Goal: Information Seeking & Learning: Understand process/instructions

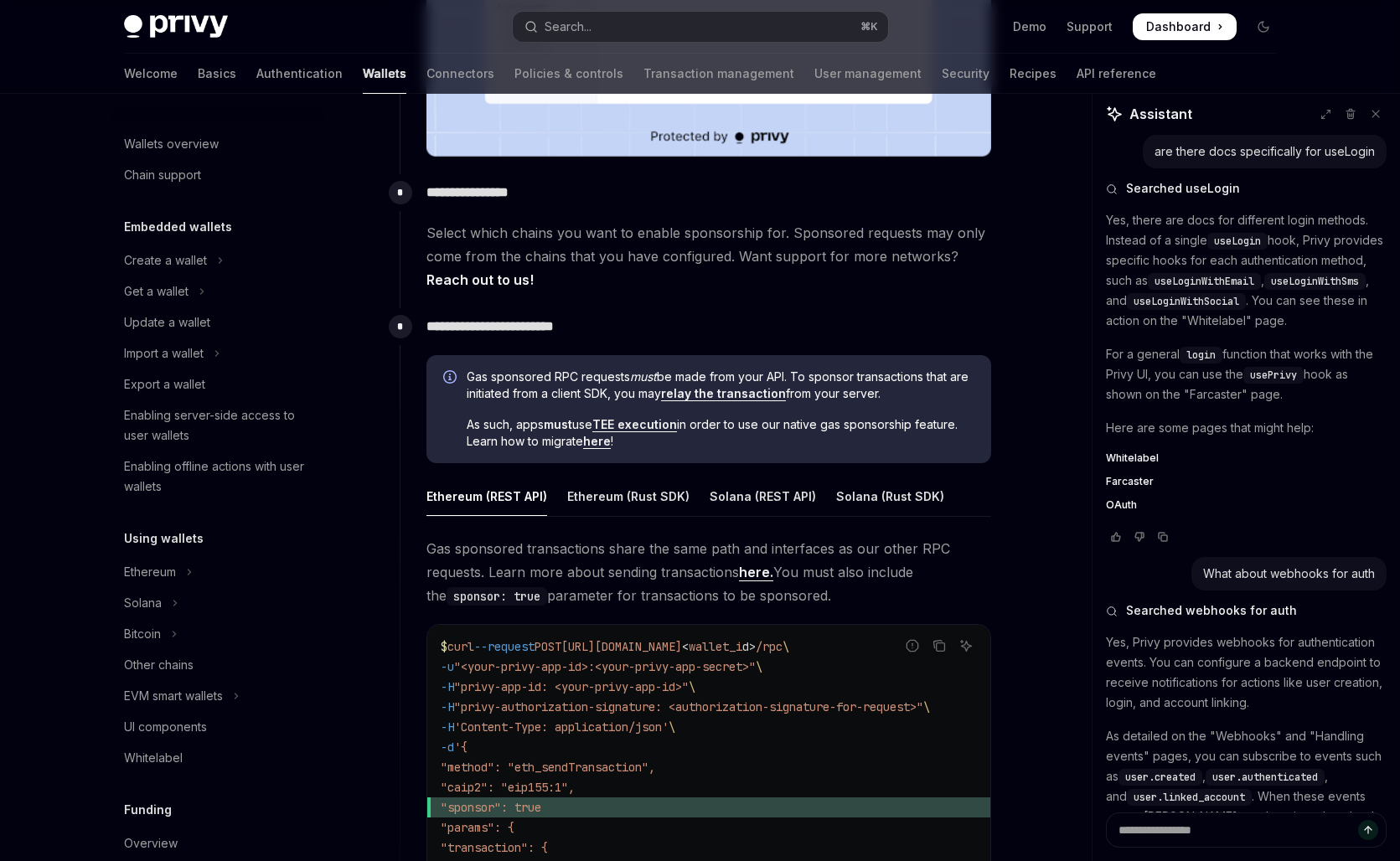
scroll to position [234, 0]
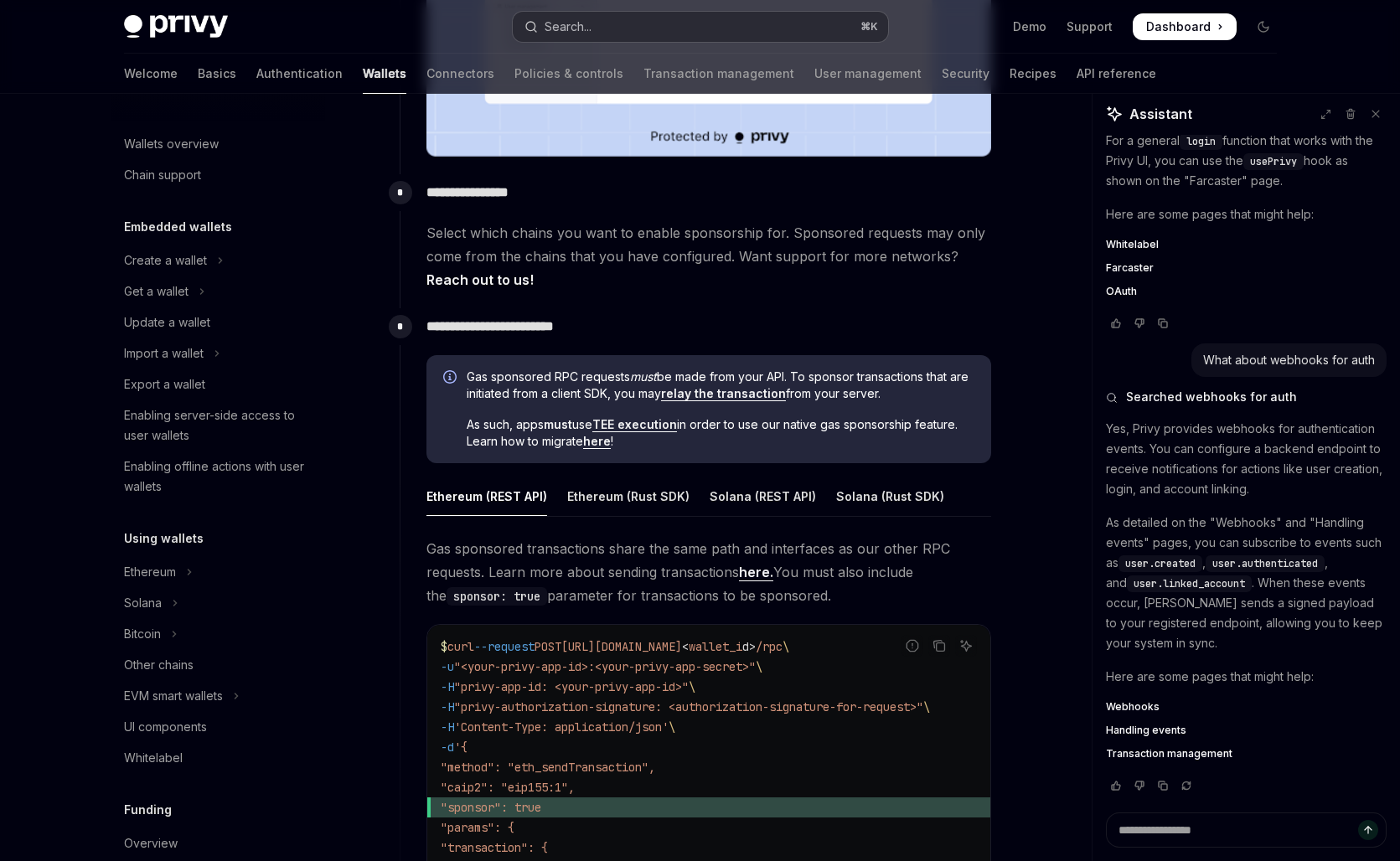
click at [620, 28] on button "Search... ⌘ K" at bounding box center [700, 26] width 375 height 30
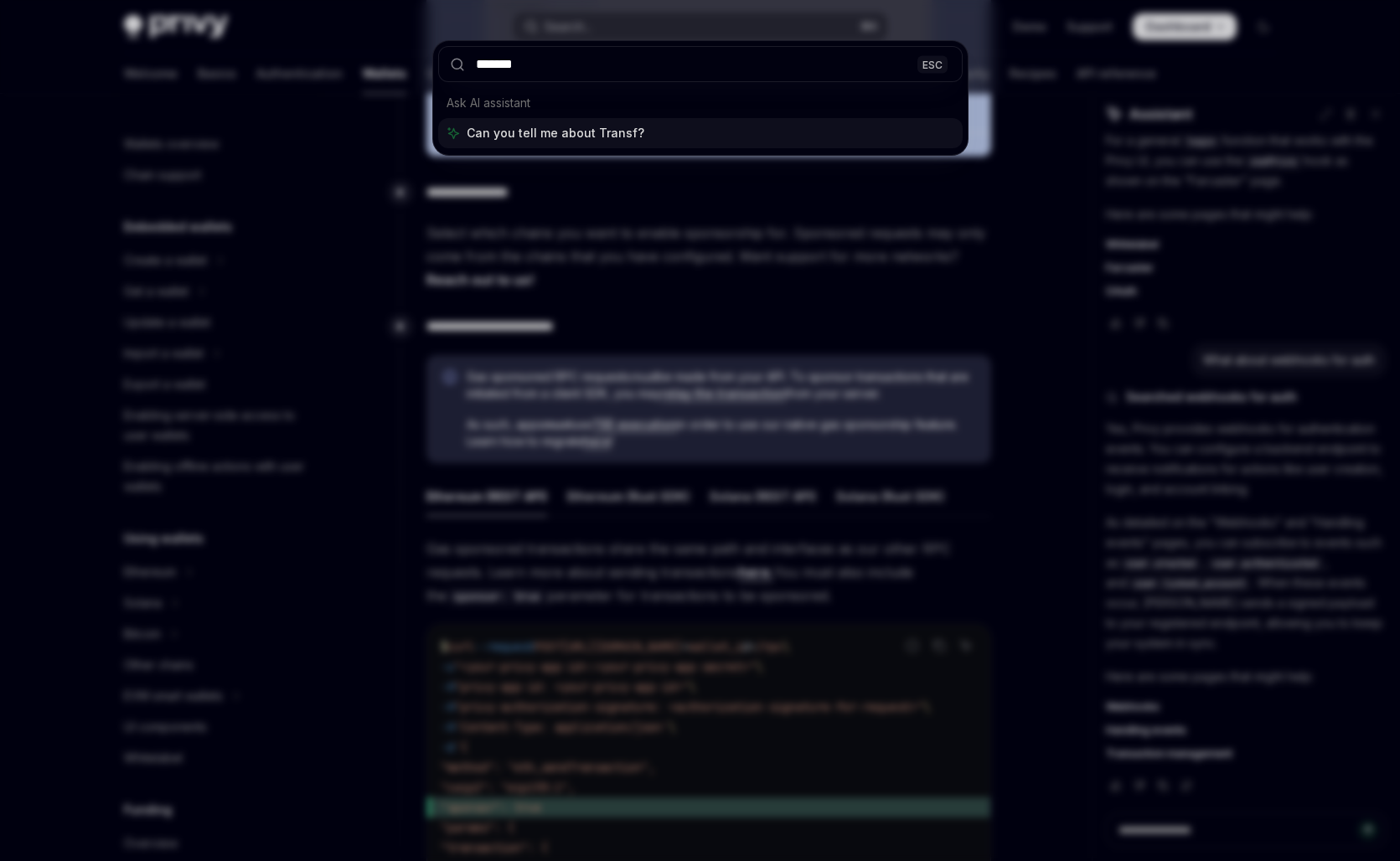
type input "********"
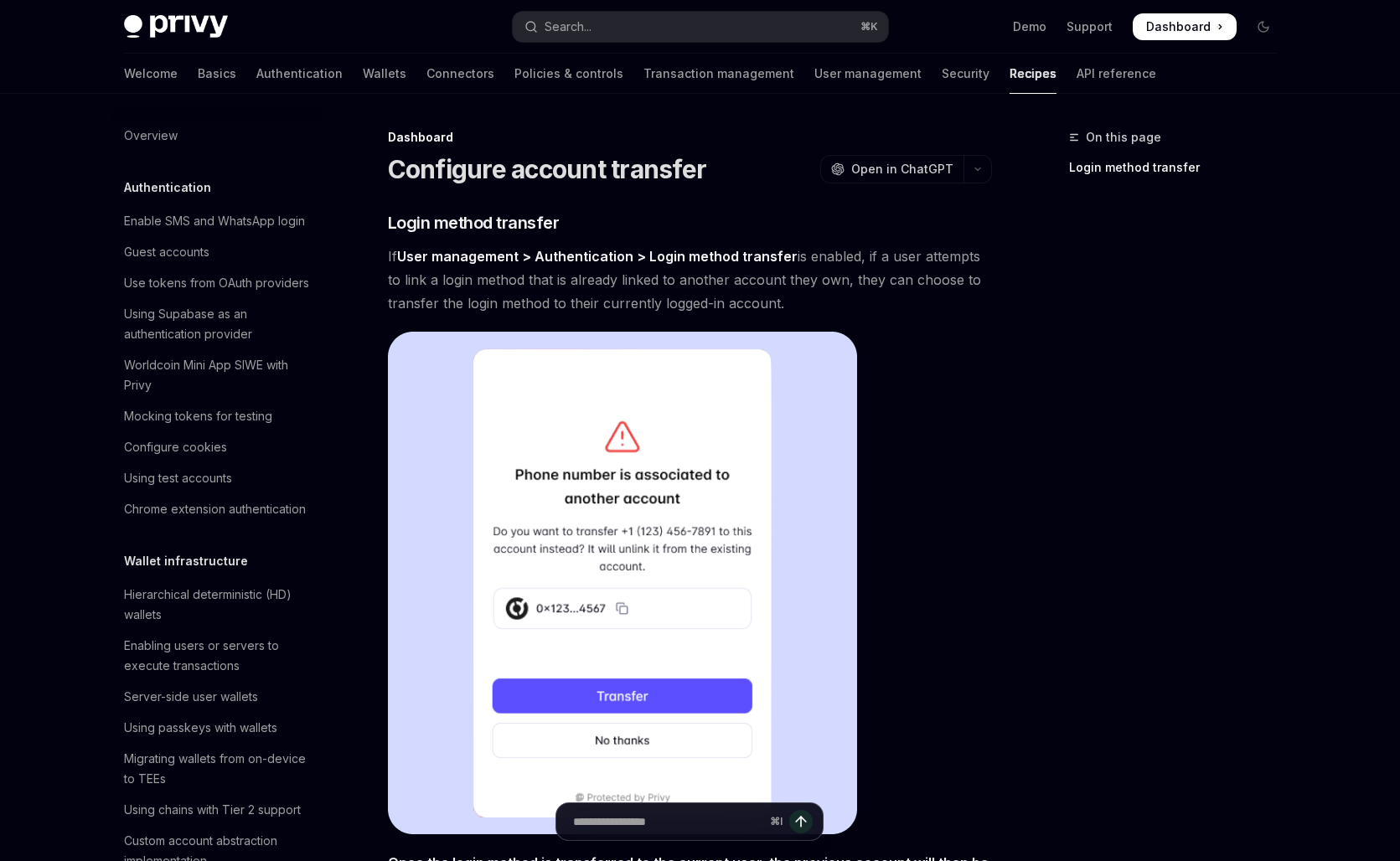
scroll to position [739, 0]
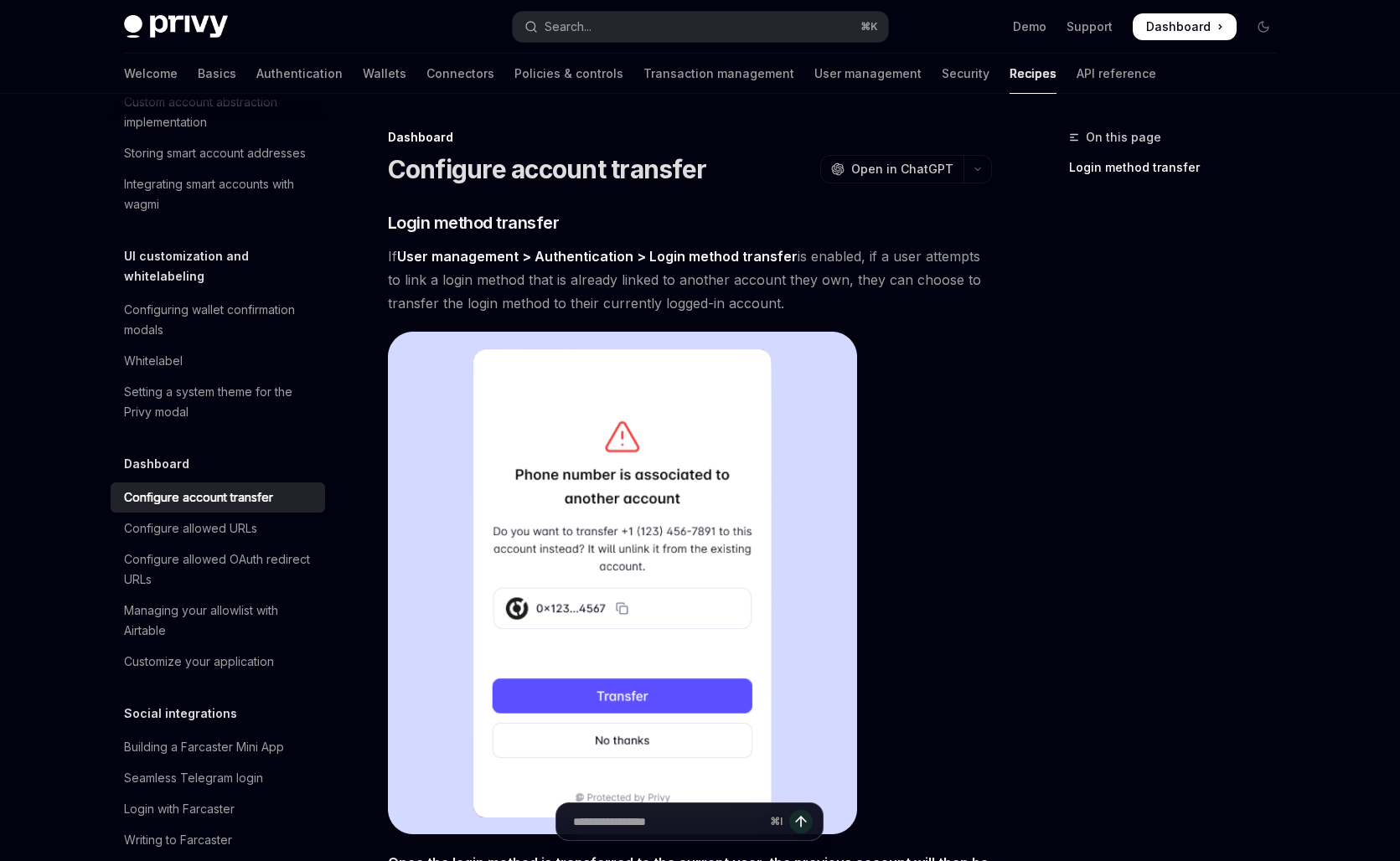
click at [632, 197] on div "Dashboard Configure account transfer OpenAI Open in ChatGPT OpenAI Open in Chat…" at bounding box center [532, 715] width 925 height 1175
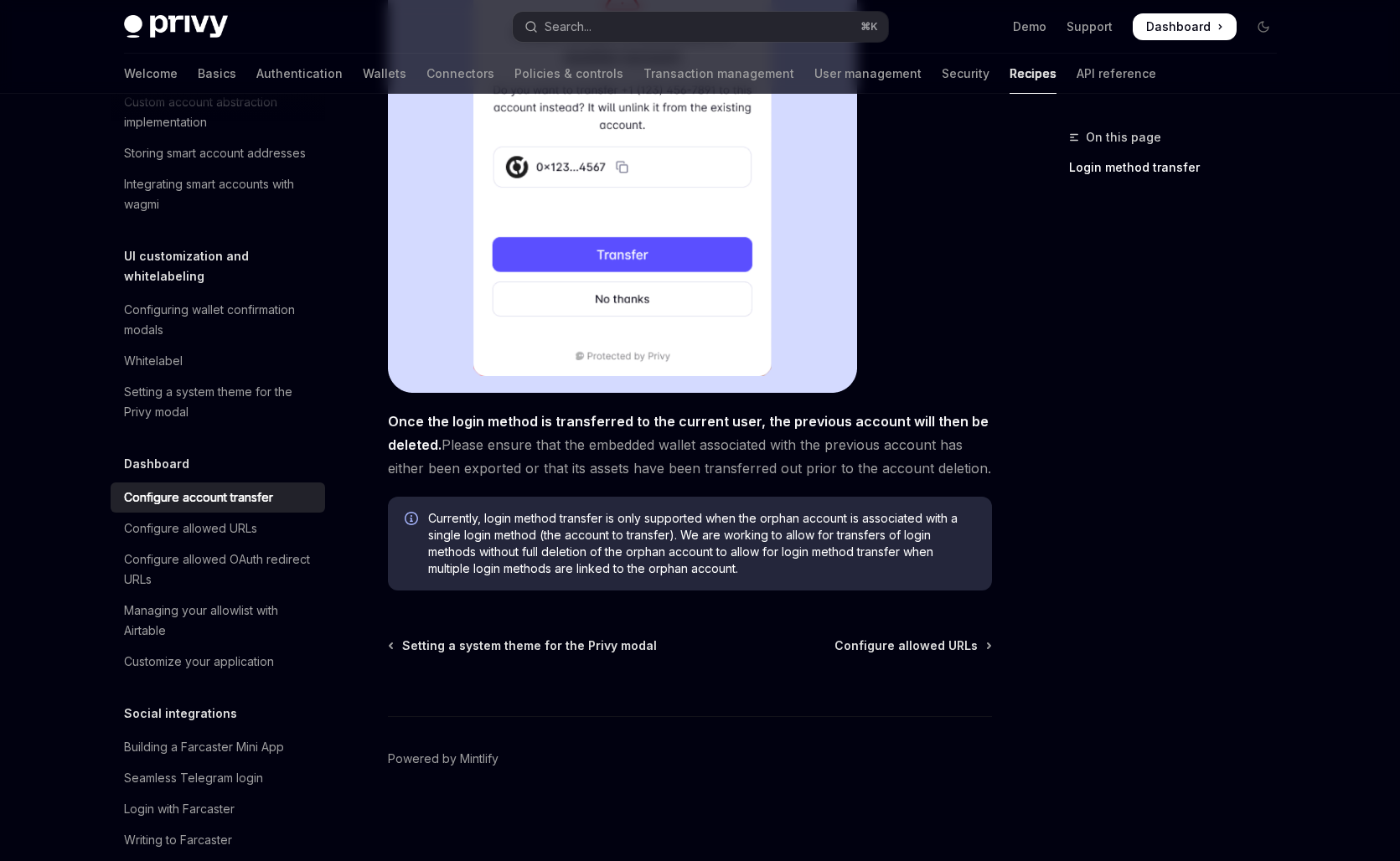
scroll to position [0, 0]
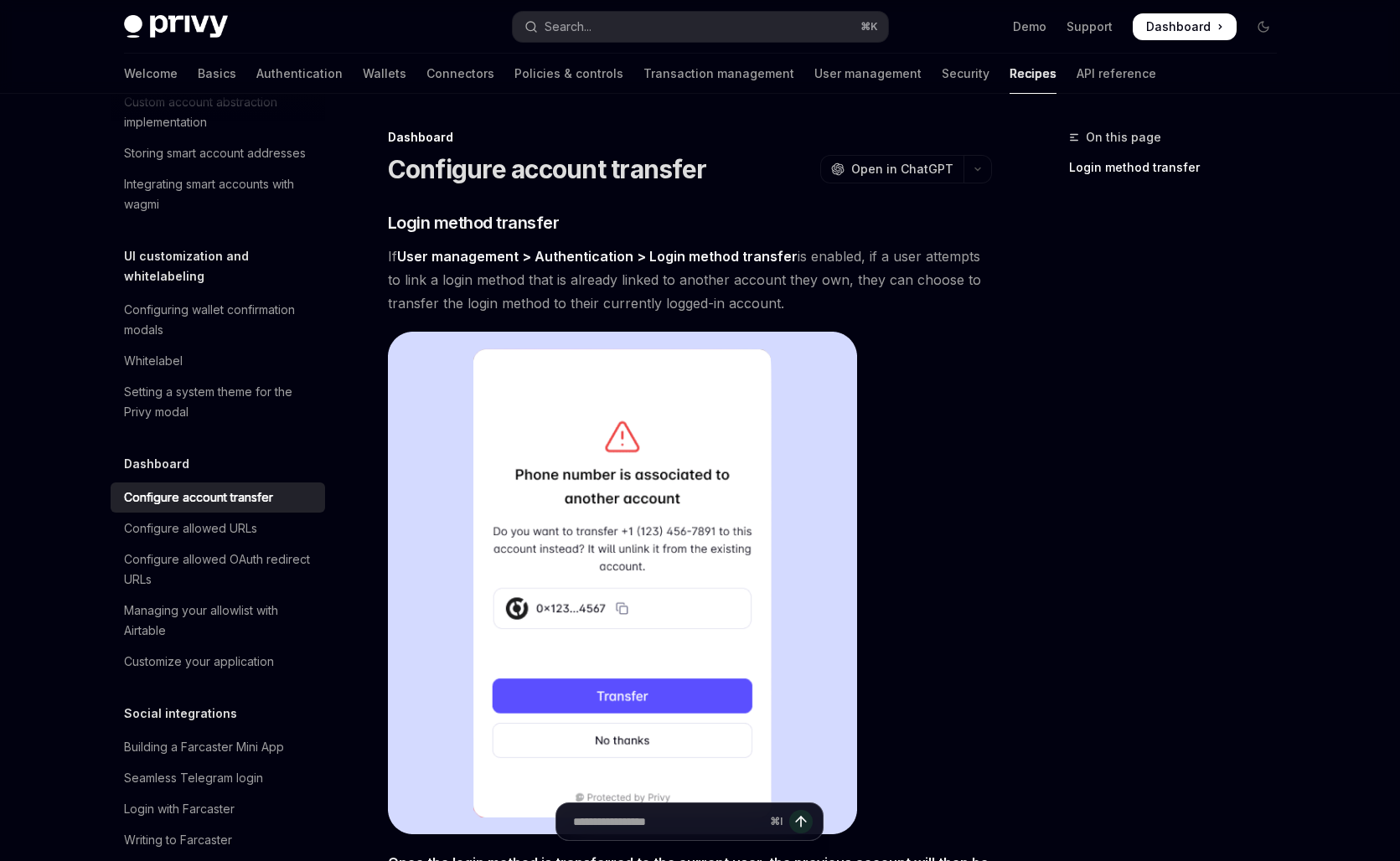
type textarea "*"
click at [567, 36] on button "Search... ⌘ K" at bounding box center [700, 26] width 375 height 30
type input "**********"
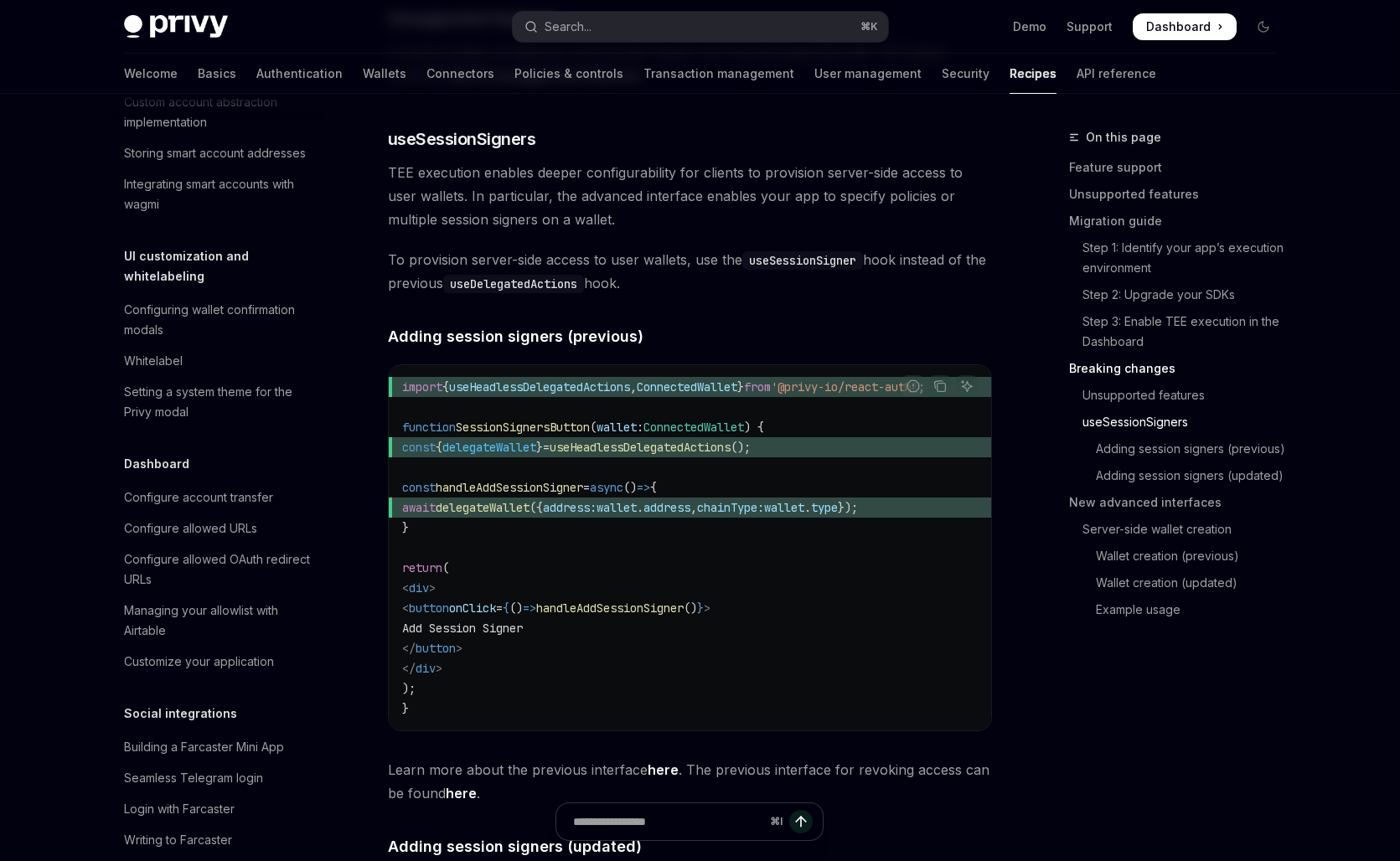
scroll to position [292, 0]
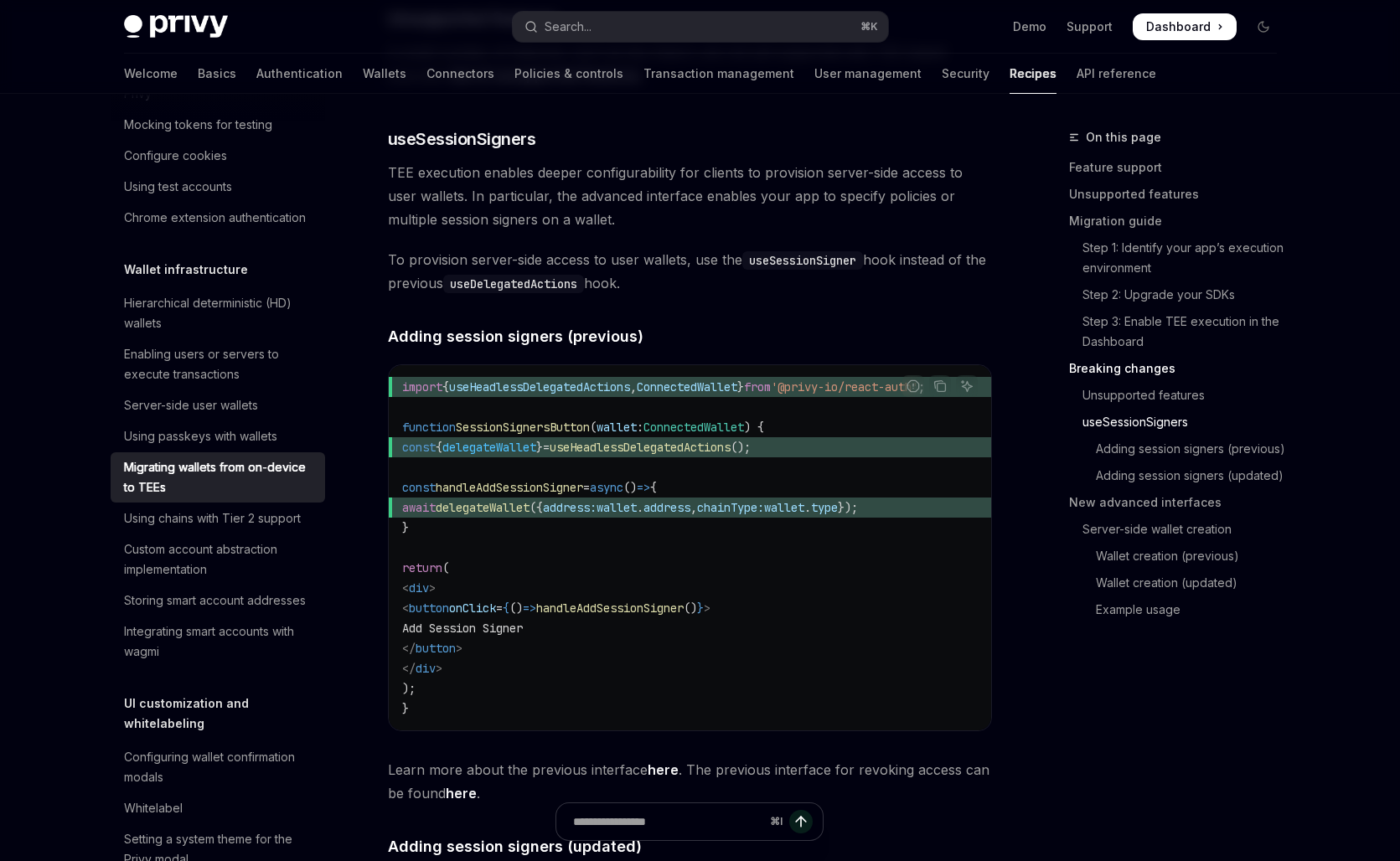
click at [536, 396] on span "import { useHeadlessDelegatedActions , ConnectedWallet } from '@privy-io/react-…" at bounding box center [690, 387] width 576 height 20
copy span "useHeadlessDelegatedActions"
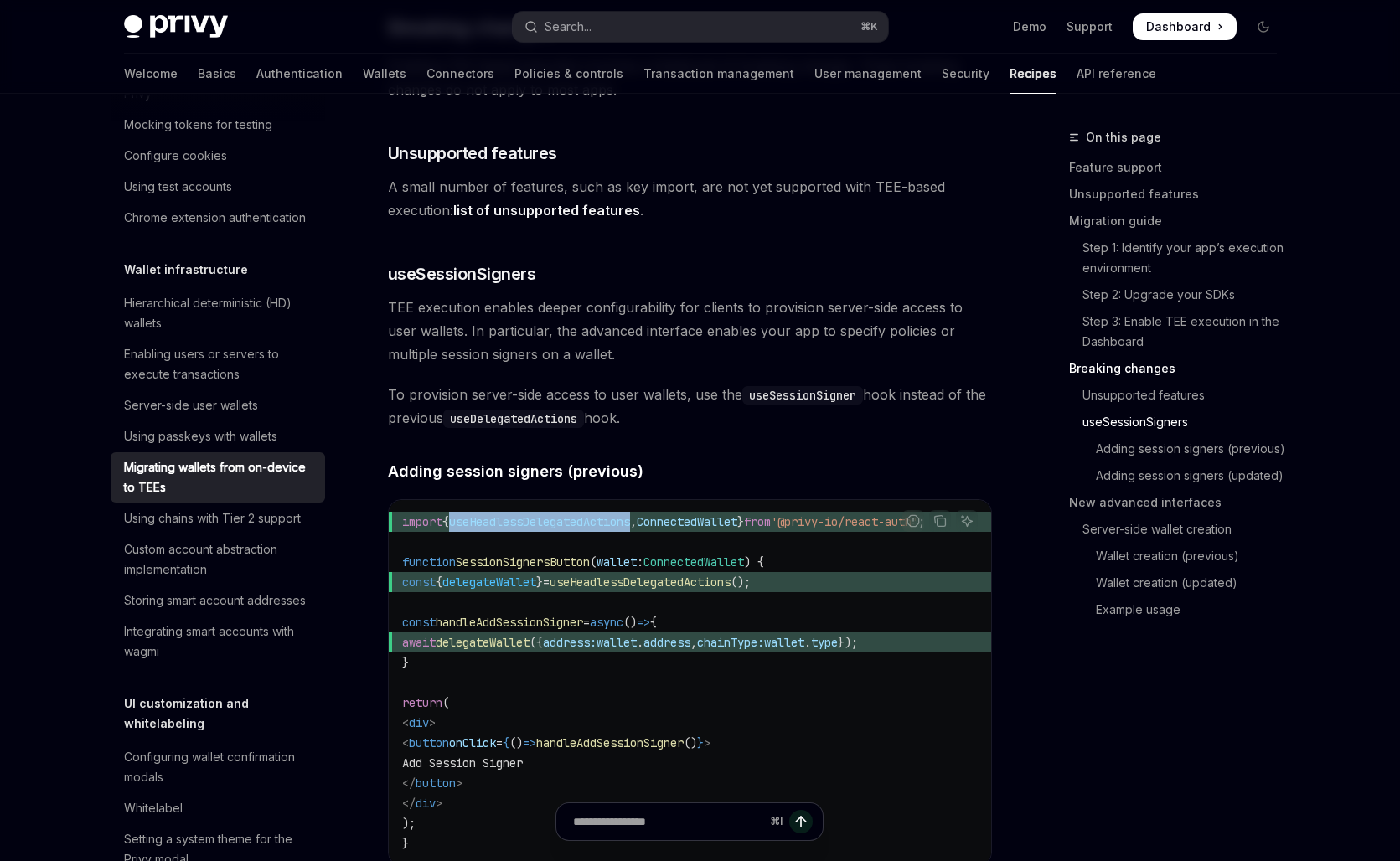
scroll to position [2687, 0]
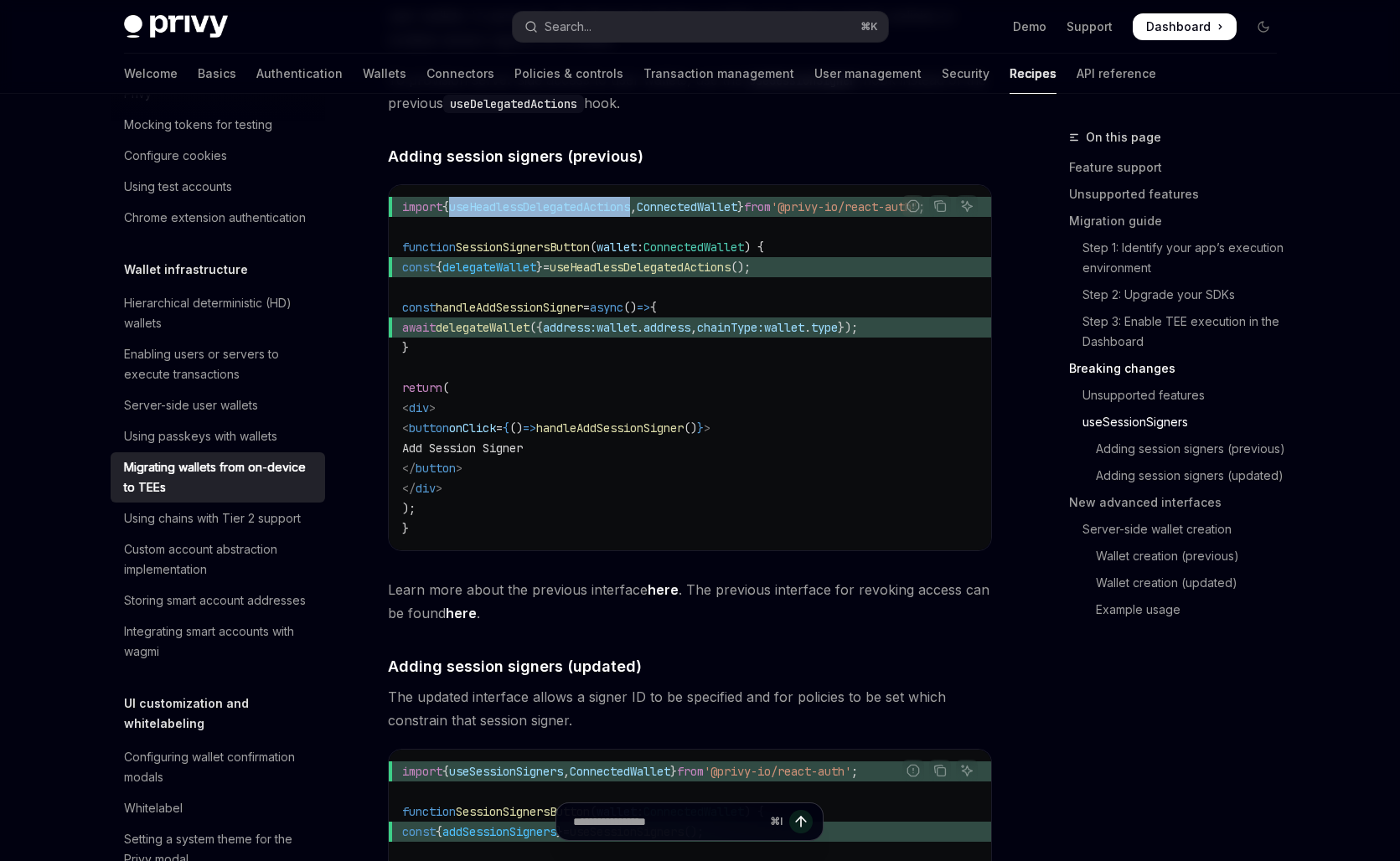
click at [630, 206] on span "useHeadlessDelegatedActions" at bounding box center [540, 206] width 181 height 15
type textarea "*"
